Goal: Task Accomplishment & Management: Manage account settings

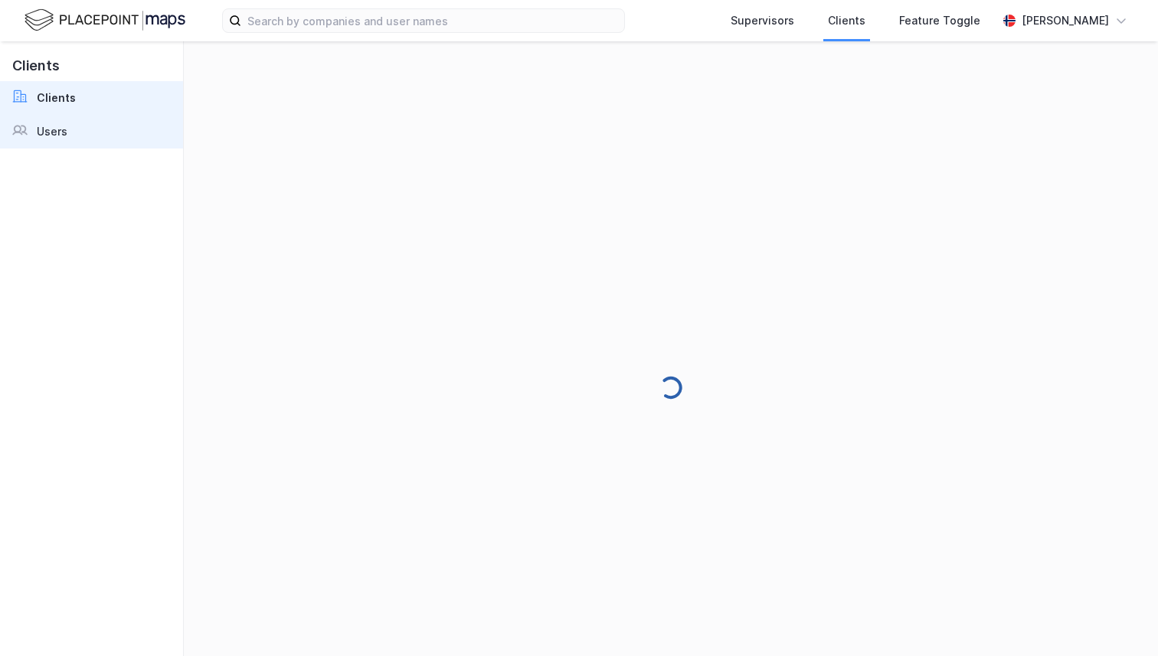
click at [86, 141] on link "Users" at bounding box center [91, 132] width 183 height 34
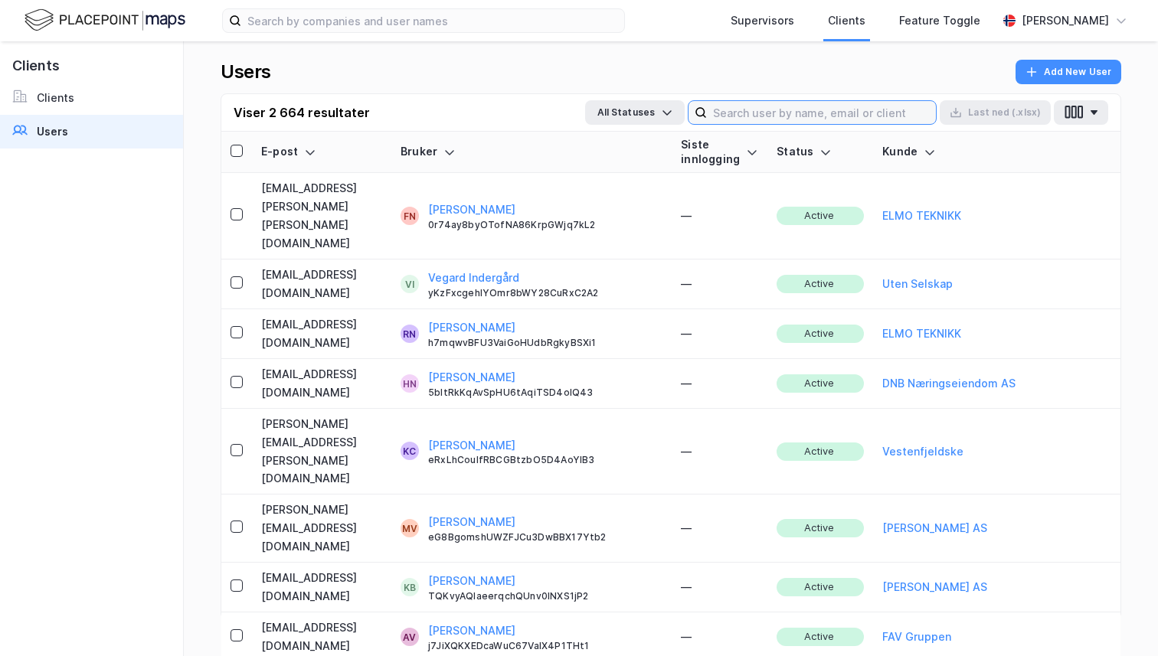
click at [875, 103] on input at bounding box center [821, 112] width 229 height 23
click at [836, 67] on div "Users Add New User" at bounding box center [671, 77] width 901 height 34
click at [823, 103] on input at bounding box center [821, 112] width 229 height 23
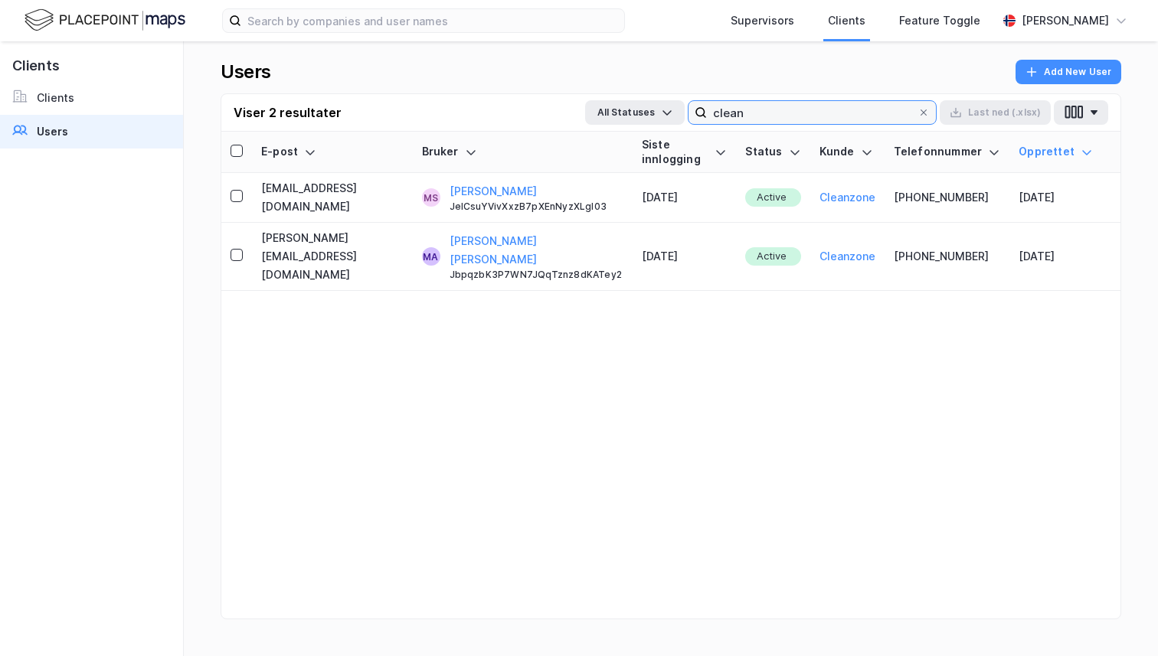
type input "clean"
